Goal: Transaction & Acquisition: Subscribe to service/newsletter

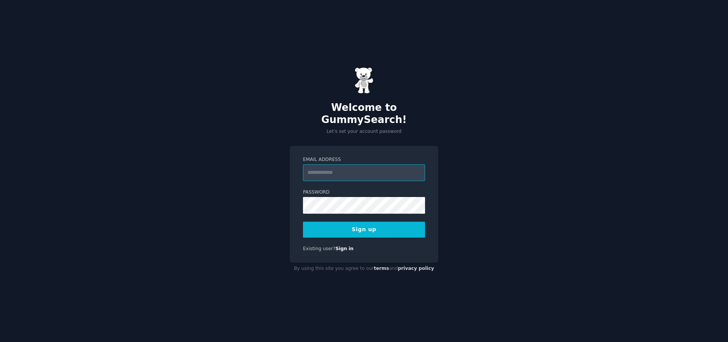
click at [326, 169] on input "Email Address" at bounding box center [364, 172] width 122 height 17
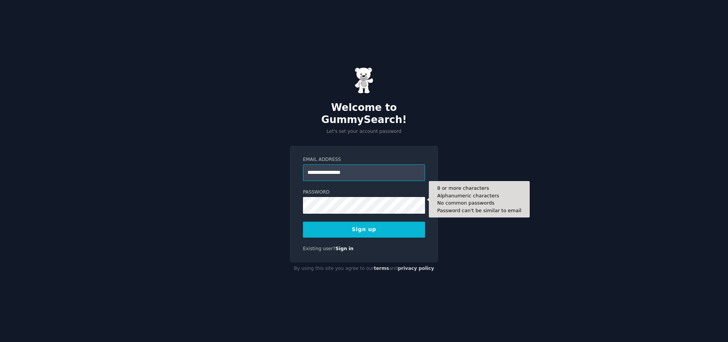
type input "**********"
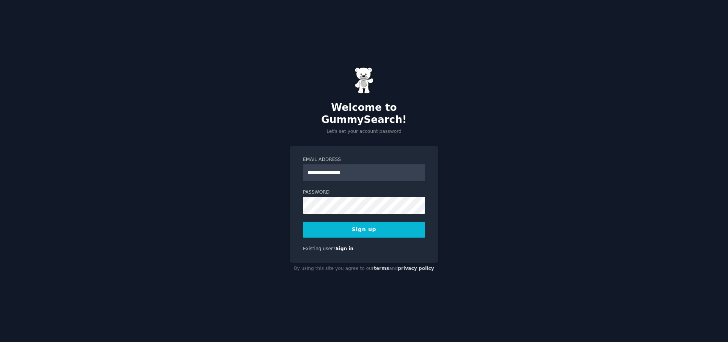
click at [360, 224] on button "Sign up" at bounding box center [364, 230] width 122 height 16
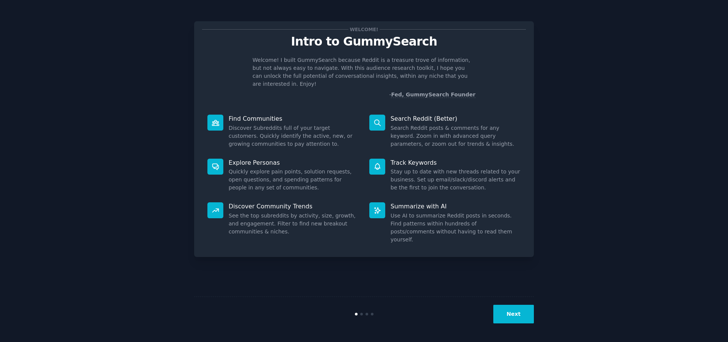
click at [520, 313] on button "Next" at bounding box center [514, 314] width 41 height 19
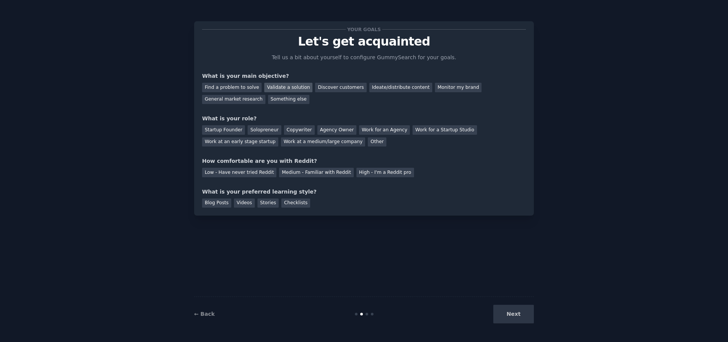
click at [279, 85] on div "Validate a solution" at bounding box center [288, 87] width 48 height 9
click at [325, 85] on div "Discover customers" at bounding box center [340, 87] width 51 height 9
click at [225, 127] on div "Startup Founder" at bounding box center [223, 129] width 43 height 9
click at [256, 129] on div "Solopreneur" at bounding box center [264, 129] width 33 height 9
click at [234, 174] on div "Low - Have never tried Reddit" at bounding box center [239, 172] width 74 height 9
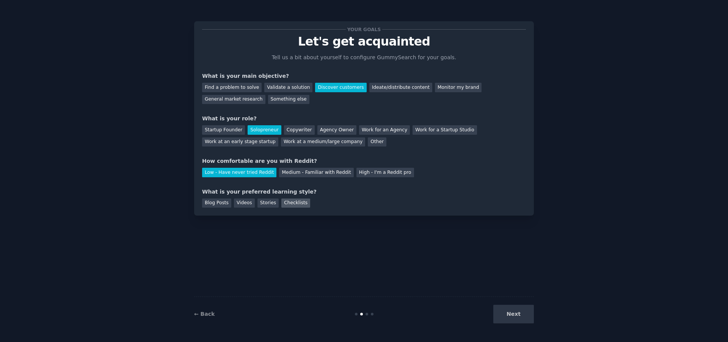
click at [289, 202] on div "Checklists" at bounding box center [296, 202] width 29 height 9
click at [515, 315] on button "Next" at bounding box center [514, 314] width 41 height 19
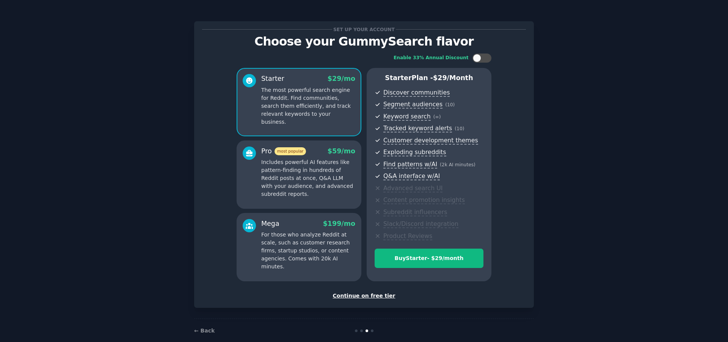
click at [377, 296] on div "Continue on free tier" at bounding box center [364, 296] width 324 height 8
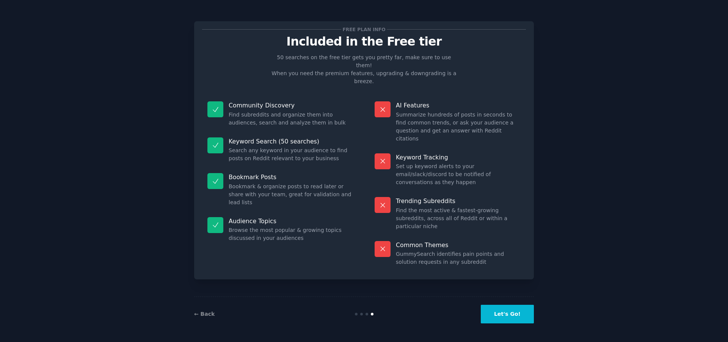
click at [511, 316] on button "Let's Go!" at bounding box center [507, 314] width 53 height 19
